Goal: Use online tool/utility: Utilize a website feature to perform a specific function

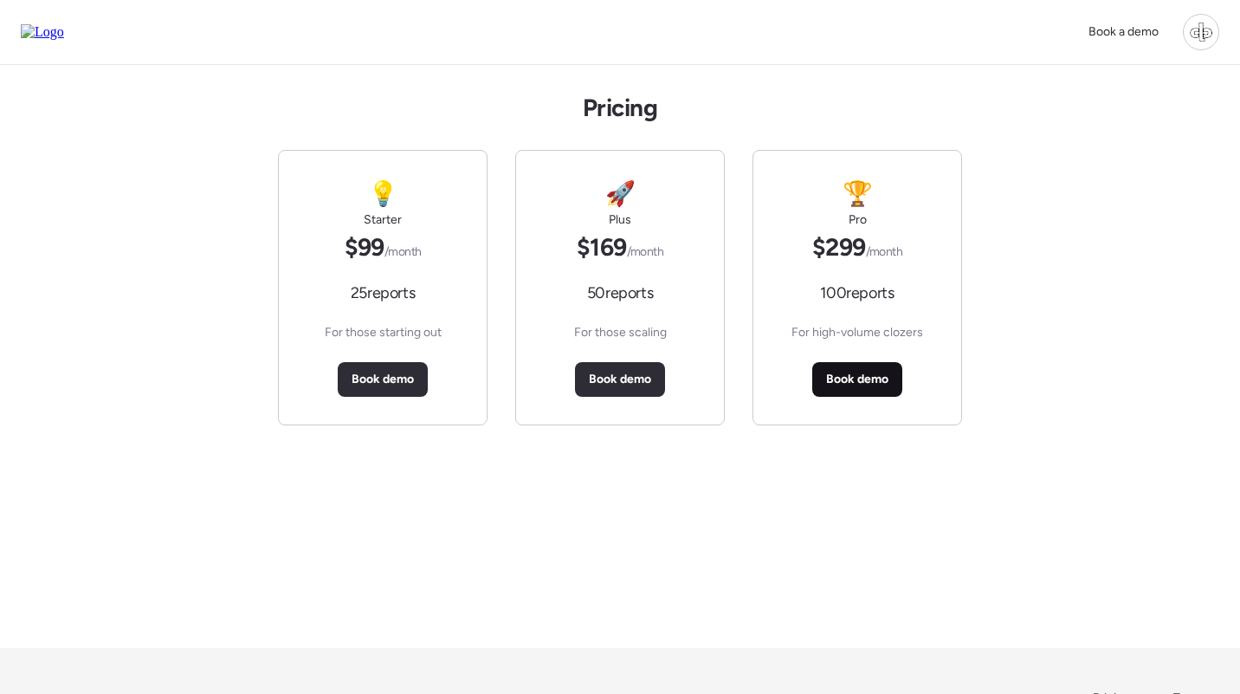
click at [850, 381] on span "Book demo" at bounding box center [857, 379] width 62 height 17
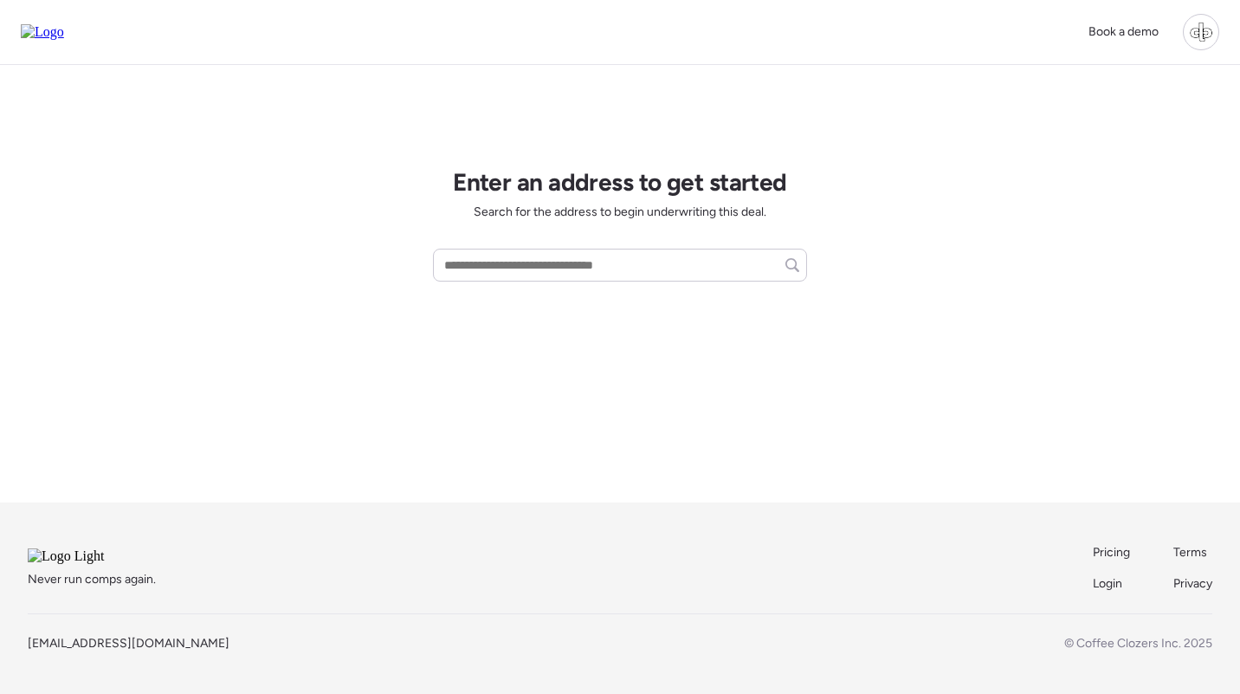
scroll to position [140, 0]
click at [1104, 545] on span "Pricing" at bounding box center [1111, 552] width 37 height 15
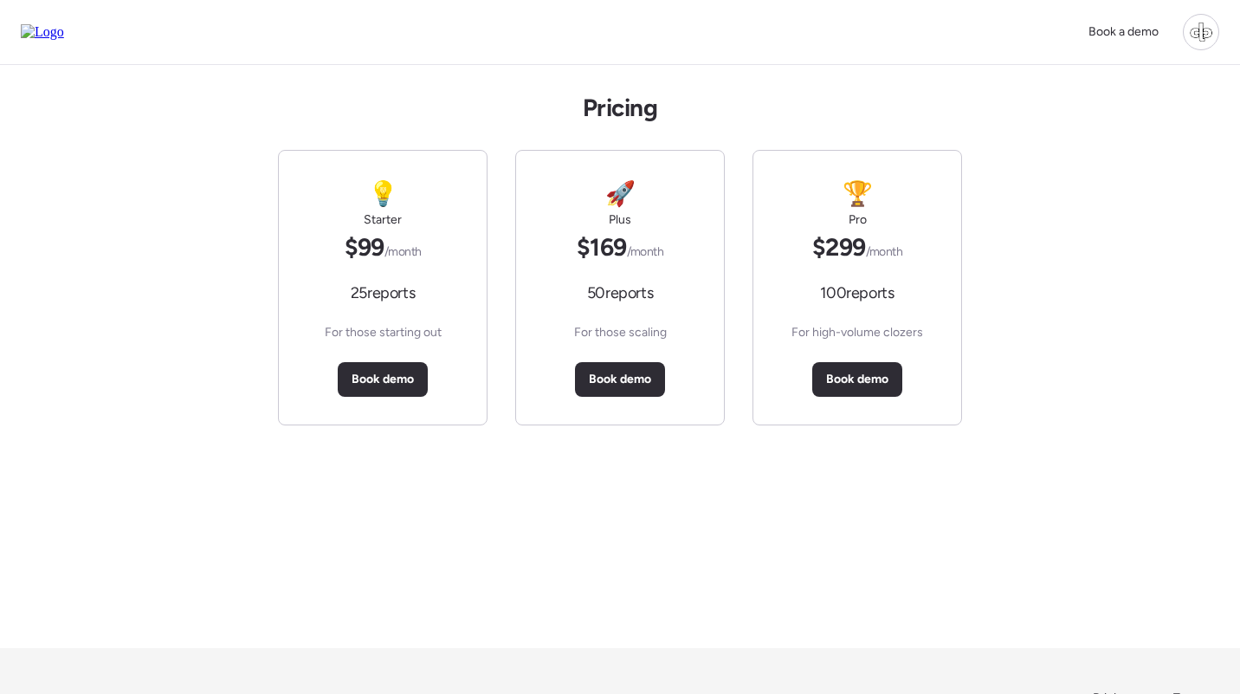
click at [1051, 301] on div "Pricing 💡 Starter $99 /month 25 reports For those starting out Book demo 🚀 Plus…" at bounding box center [620, 356] width 1240 height 583
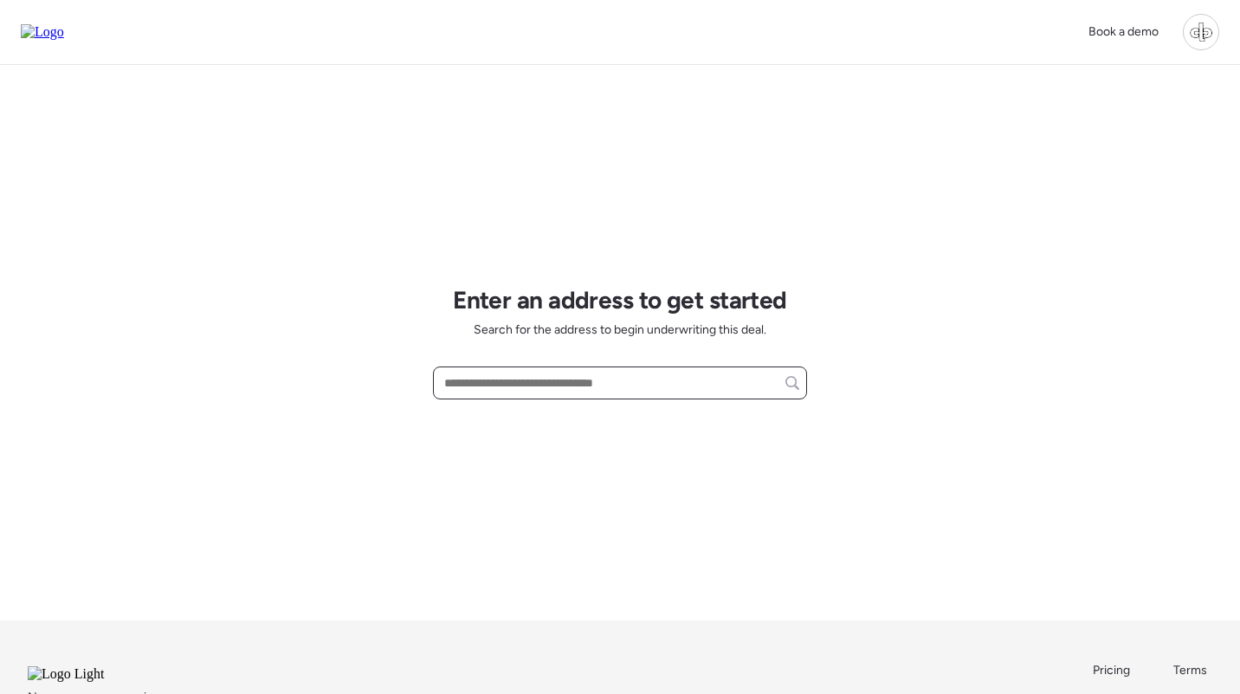
click at [507, 388] on input "text" at bounding box center [620, 383] width 359 height 24
type input "**"
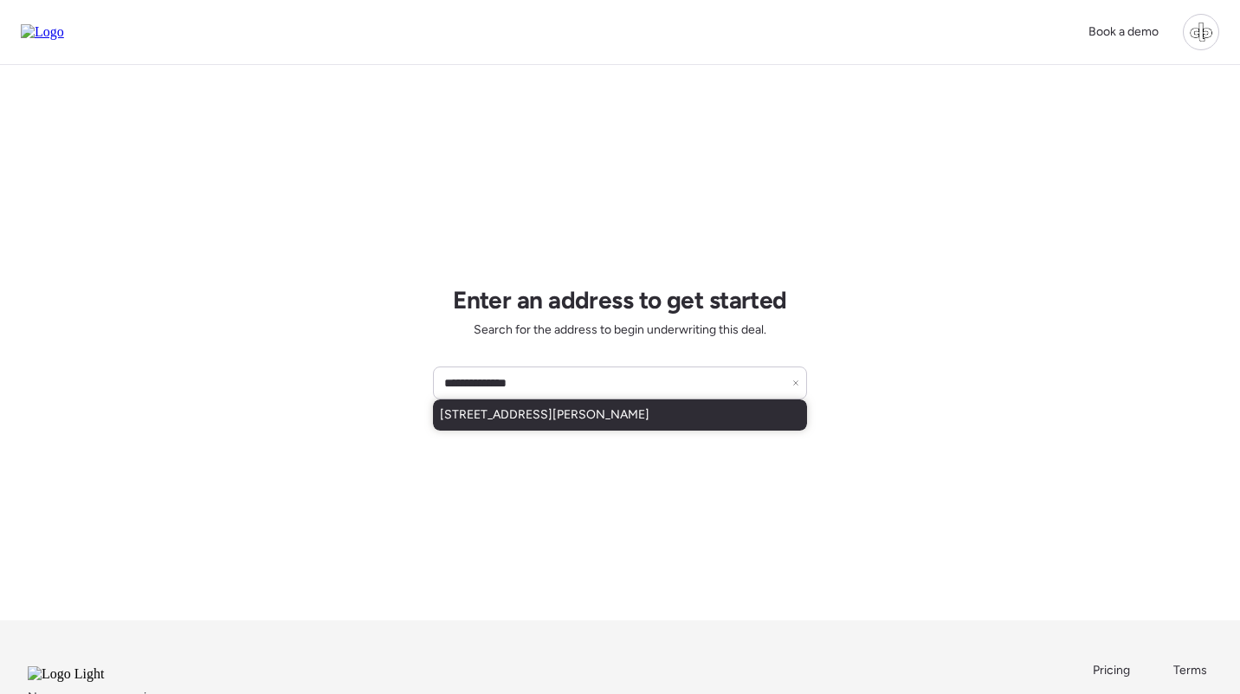
click at [578, 417] on span "3511 Loggerhead Way, Wesley Chapel, FL, 33544" at bounding box center [545, 414] width 210 height 17
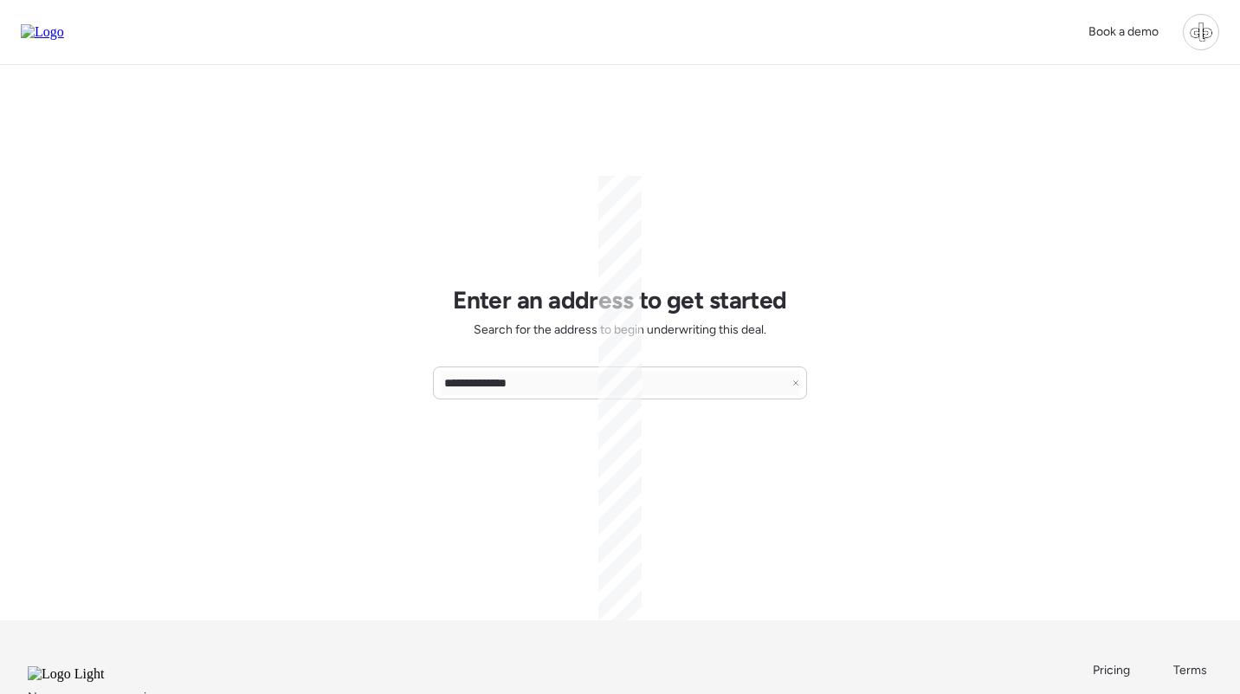
type input "**********"
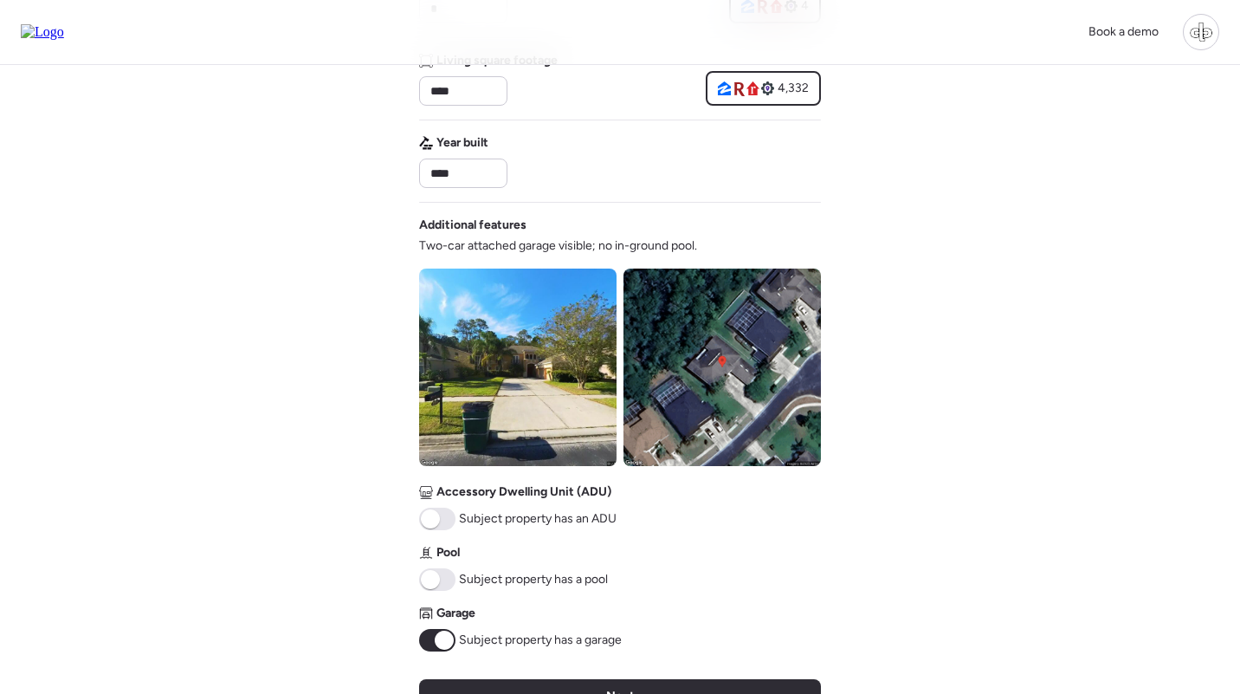
scroll to position [485, 0]
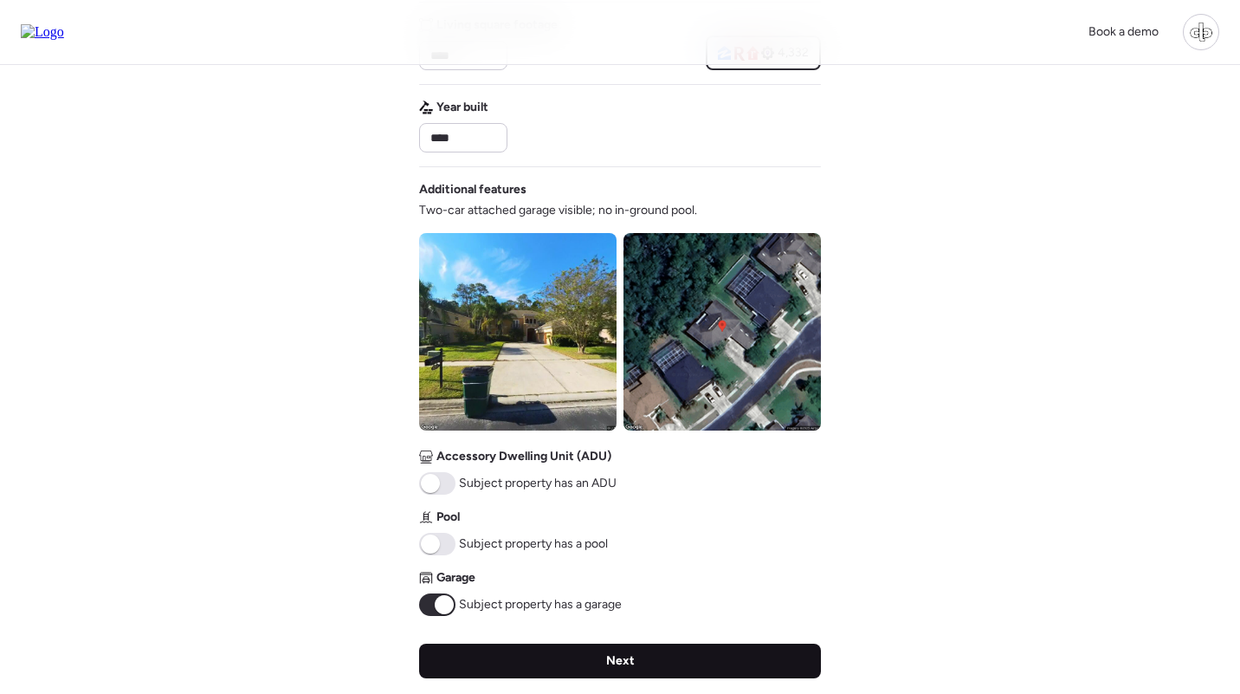
click at [592, 654] on div "Next" at bounding box center [620, 661] width 402 height 35
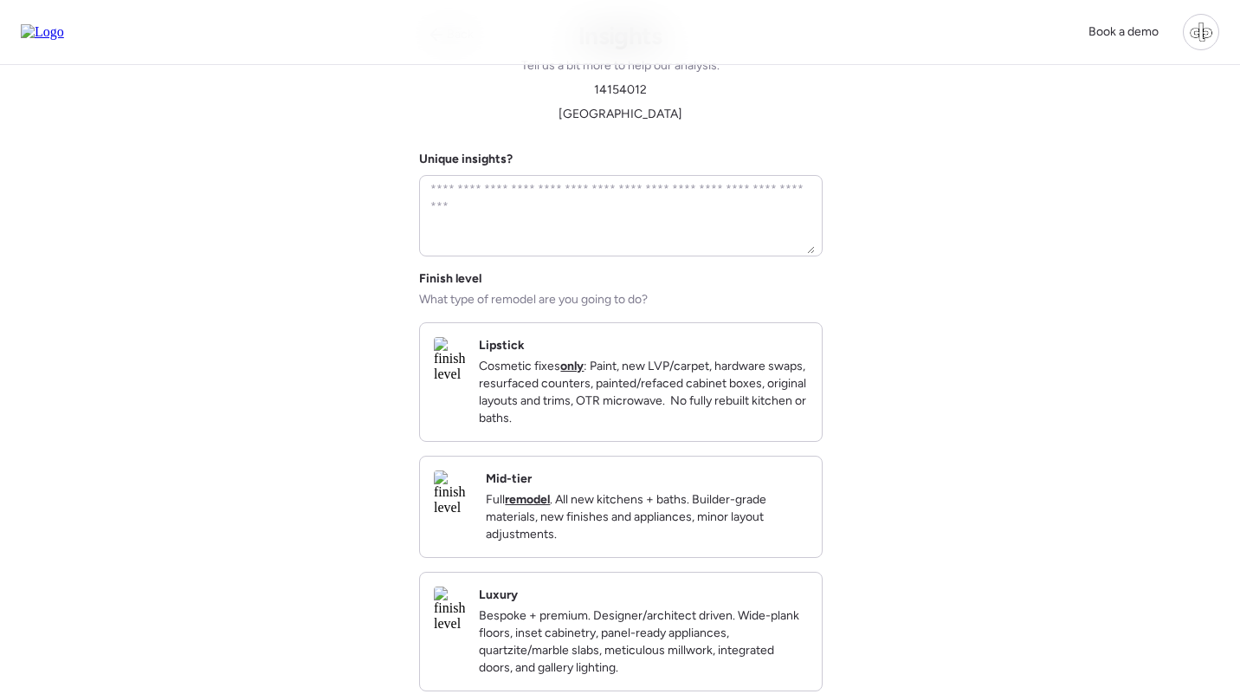
scroll to position [0, 0]
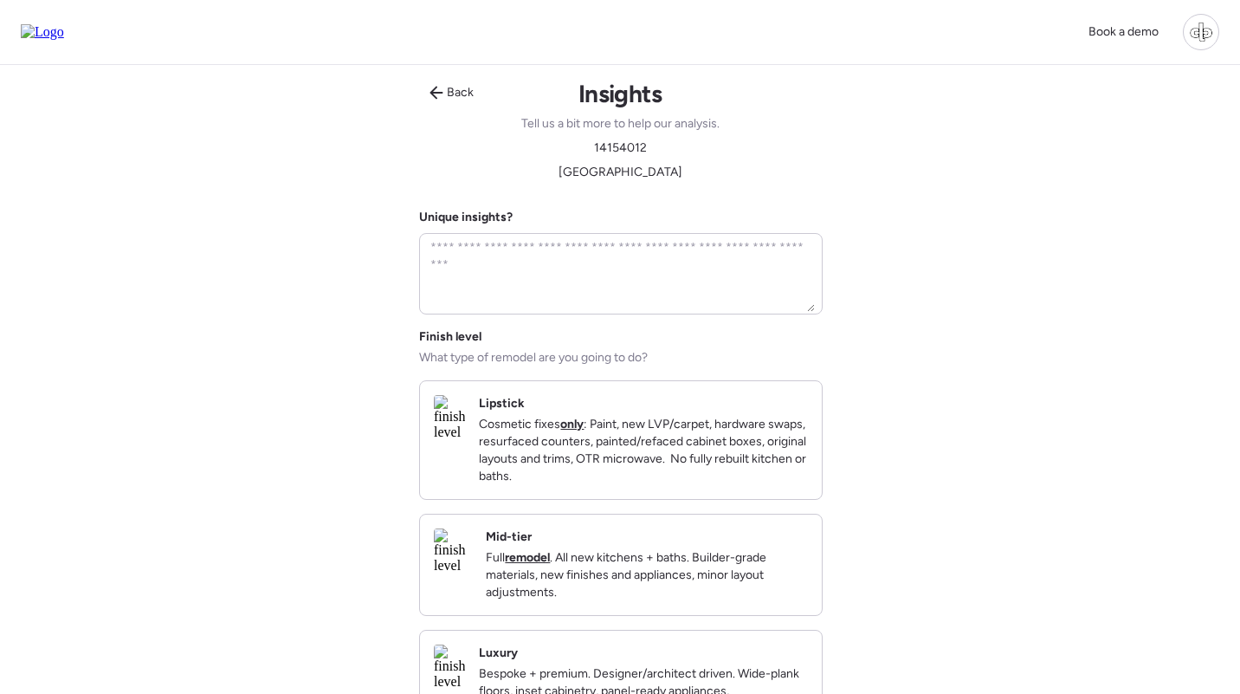
click at [532, 546] on h2 "Mid-tier" at bounding box center [509, 536] width 46 height 17
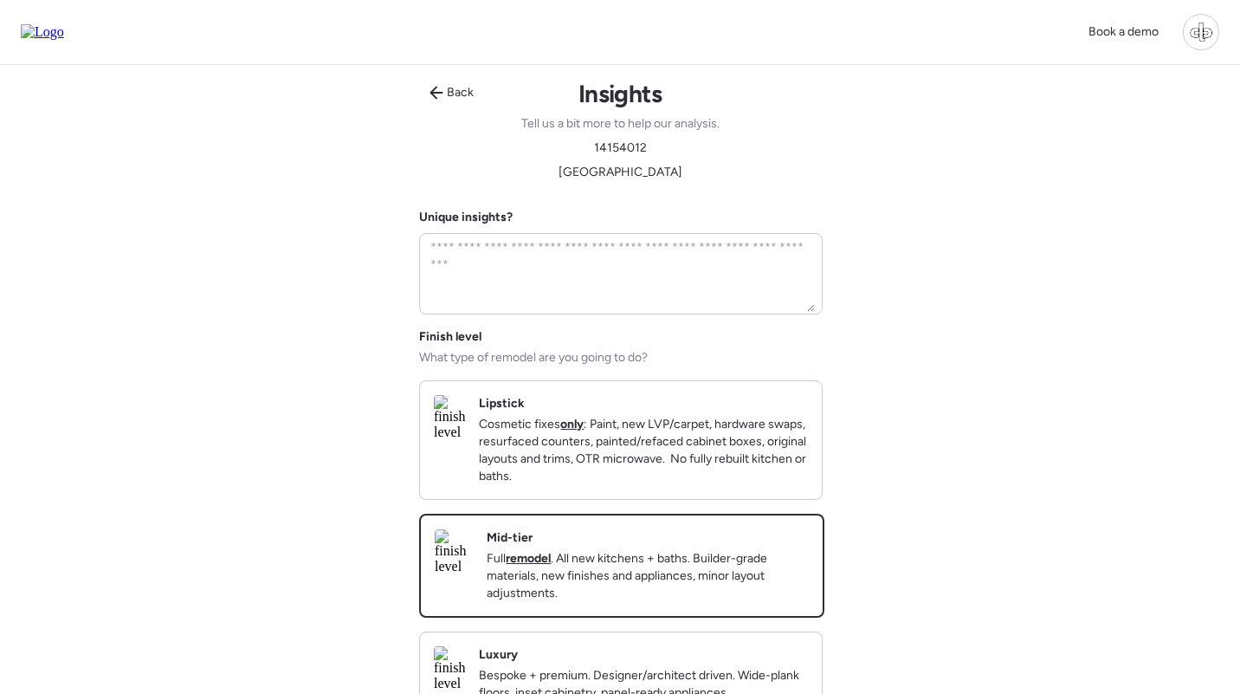
scroll to position [222, 0]
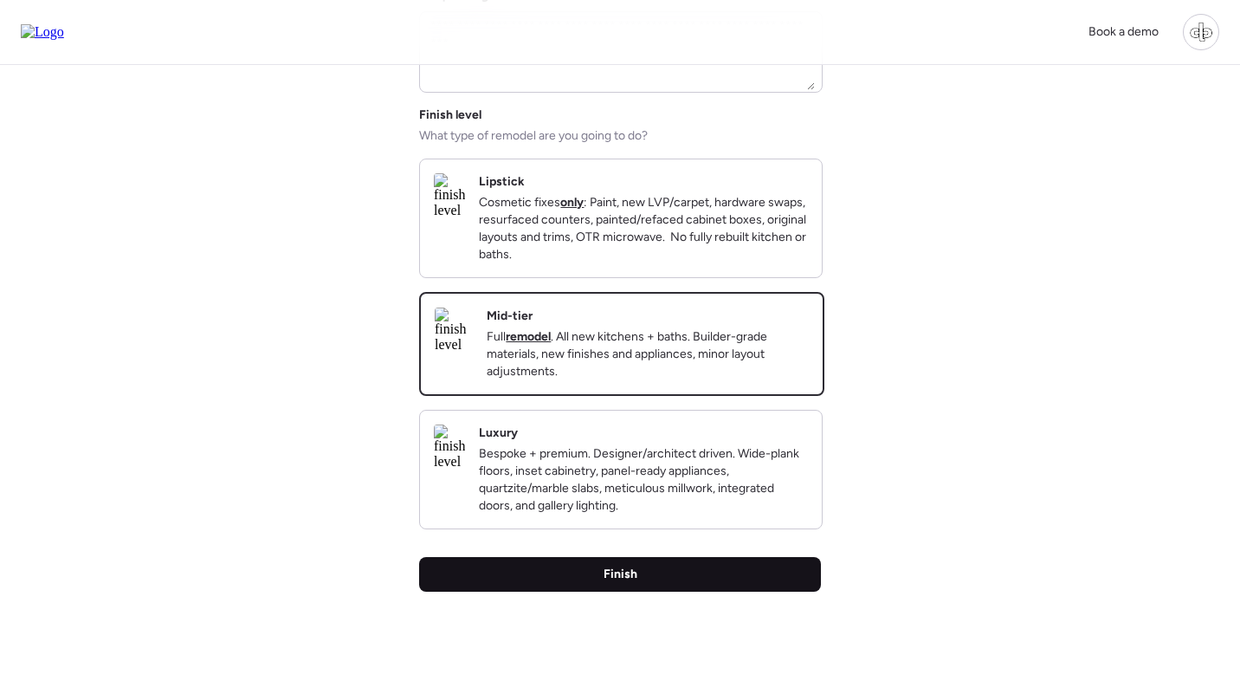
click at [586, 592] on div "Finish" at bounding box center [620, 574] width 402 height 35
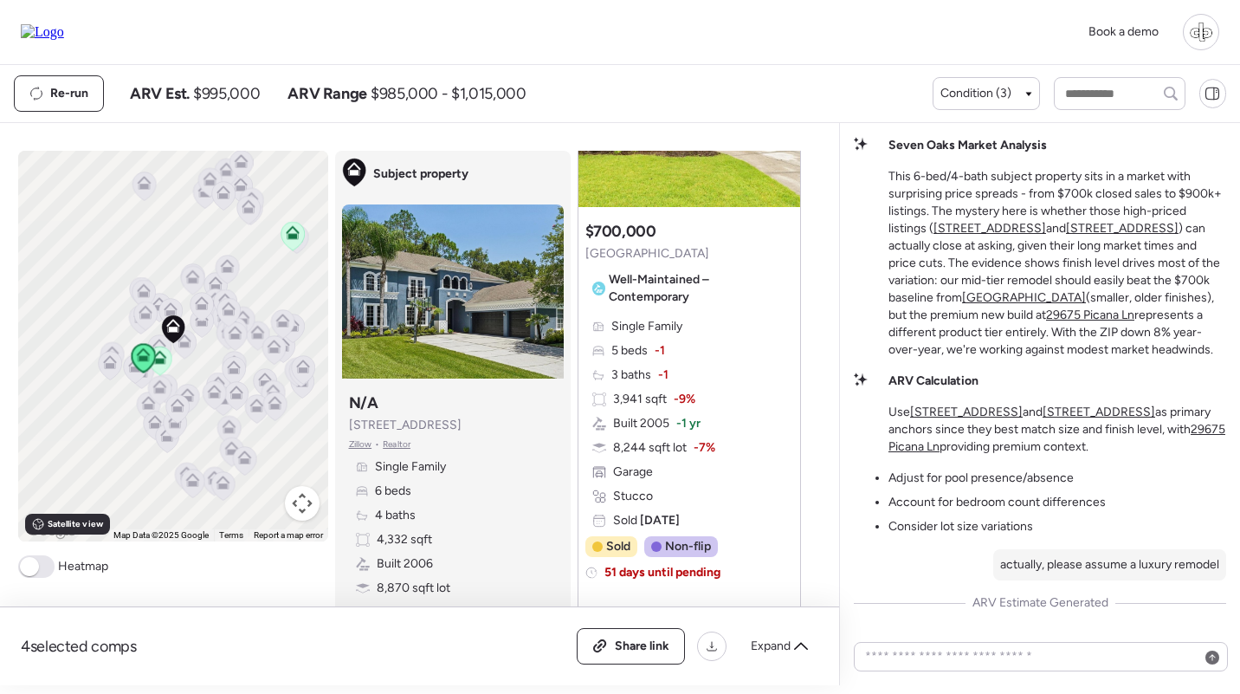
scroll to position [1281, 0]
